Goal: Find specific page/section: Find specific page/section

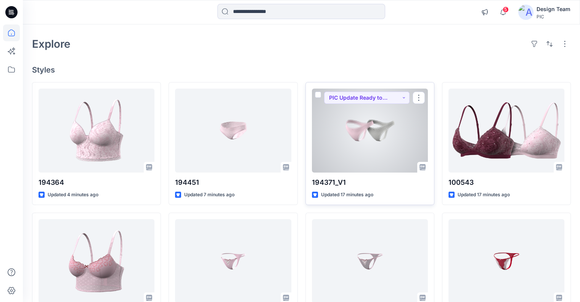
scroll to position [76, 0]
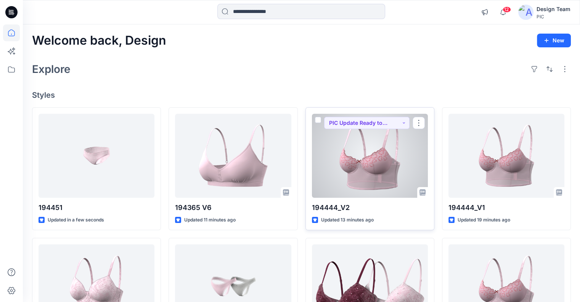
click at [340, 186] on div at bounding box center [370, 156] width 116 height 84
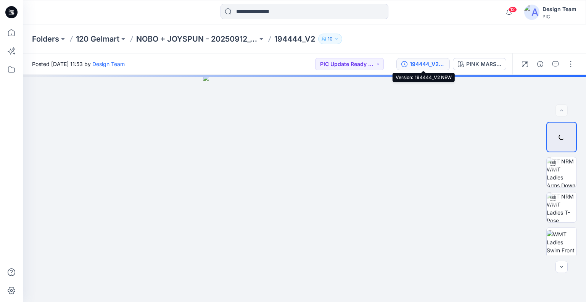
click at [432, 65] on div "194444_V2 NEW" at bounding box center [427, 64] width 35 height 8
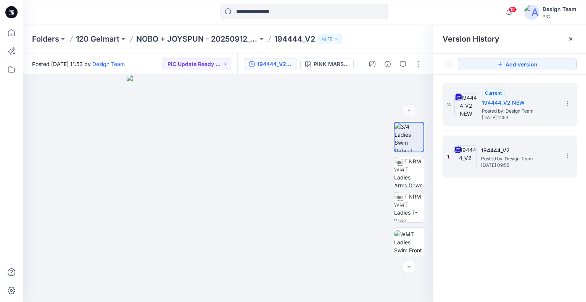
click at [486, 145] on div "1. 194444_V2 Posted by: Design Team Saturday, September 27, 2025 09:55" at bounding box center [504, 157] width 114 height 37
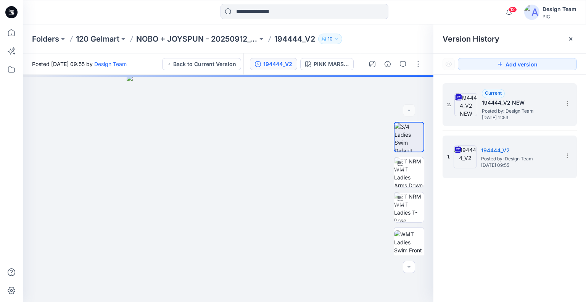
click at [486, 119] on span "Monday, September 29, 2025 11:53" at bounding box center [520, 117] width 76 height 5
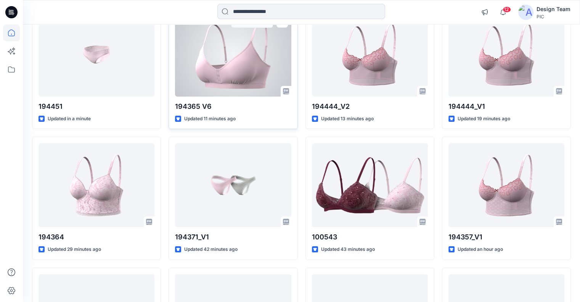
scroll to position [114, 0]
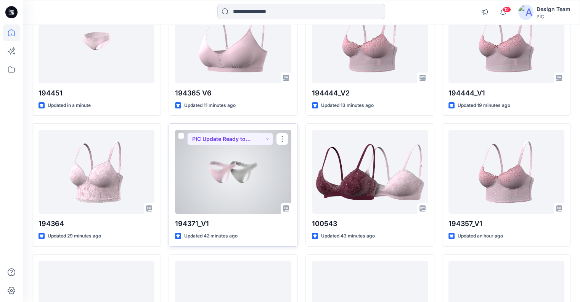
click at [236, 168] on div at bounding box center [233, 172] width 116 height 84
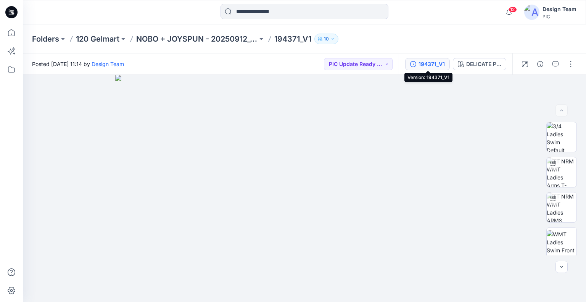
click at [439, 64] on div "194371_V1" at bounding box center [432, 64] width 26 height 8
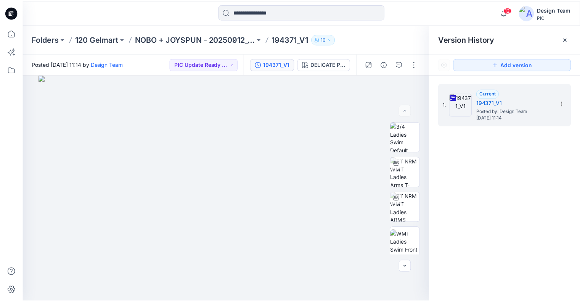
scroll to position [114, 0]
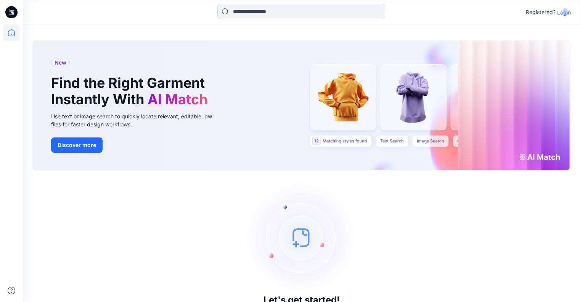
click at [565, 14] on p "Login" at bounding box center [564, 12] width 14 height 8
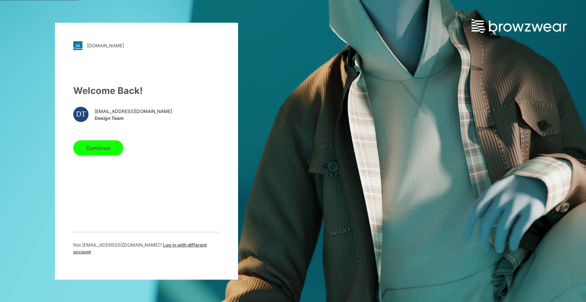
click at [106, 159] on div "Welcome Back! DT design@parallel-innovation.com Design Team Continue Not design…" at bounding box center [146, 172] width 147 height 177
click at [107, 151] on button "Continue" at bounding box center [98, 147] width 50 height 15
click at [96, 151] on button "Continue" at bounding box center [98, 147] width 50 height 15
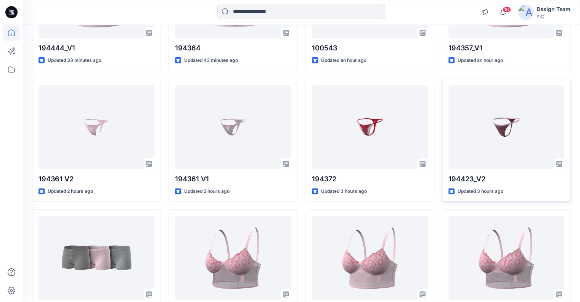
scroll to position [229, 0]
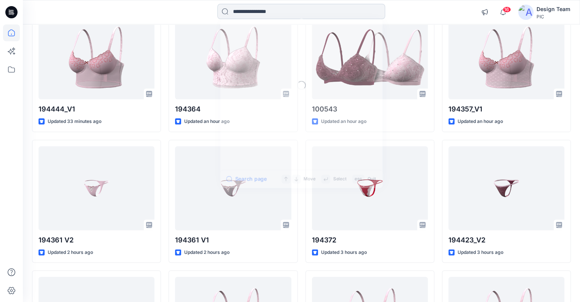
click at [244, 12] on input at bounding box center [301, 11] width 168 height 15
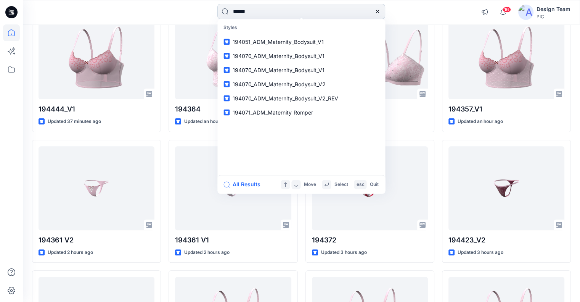
type input "******"
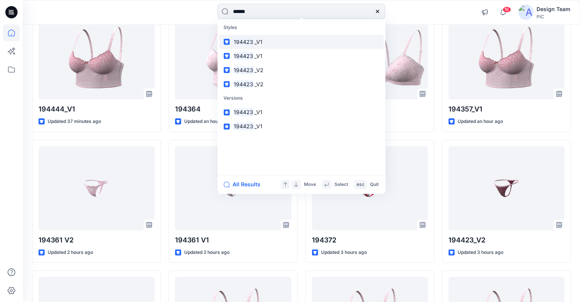
click at [253, 40] on mark "194423" at bounding box center [244, 41] width 22 height 9
